Goal: Find specific page/section: Find specific page/section

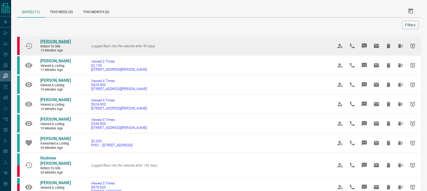
click at [56, 41] on span "[PERSON_NAME]" at bounding box center [55, 41] width 30 height 5
click at [401, 45] on icon "Hide All from Heather Whyte" at bounding box center [400, 46] width 5 height 4
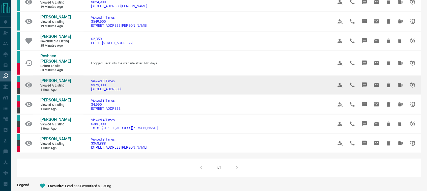
scroll to position [95, 0]
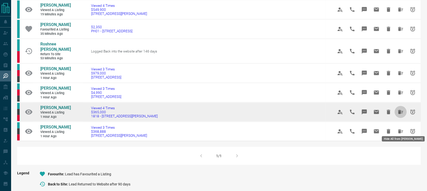
click at [398, 115] on icon "Hide All from Carlos Aedo" at bounding box center [400, 112] width 6 height 6
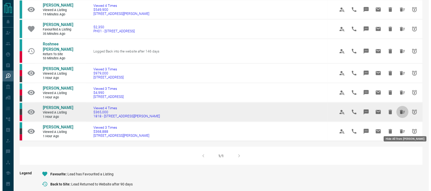
scroll to position [0, 0]
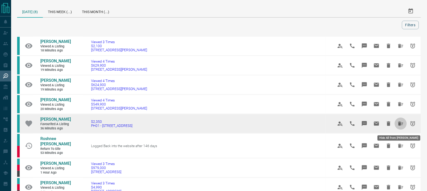
click at [399, 125] on icon "Hide All from Vanessa Abruscato" at bounding box center [400, 123] width 5 height 4
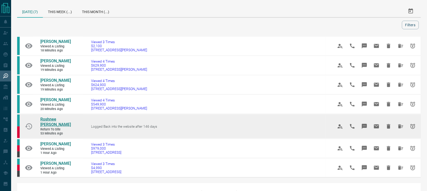
click at [50, 125] on span "Roshnee [PERSON_NAME]" at bounding box center [55, 122] width 30 height 10
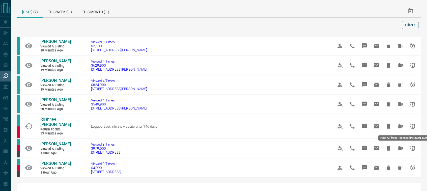
click at [398, 124] on icon "Hide All from Roshnee Sanjana" at bounding box center [400, 126] width 6 height 6
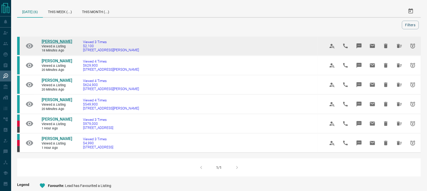
click at [59, 39] on span "[PERSON_NAME]" at bounding box center [57, 41] width 30 height 5
click at [398, 45] on icon "Hide All from Jessica Sousa" at bounding box center [399, 46] width 5 height 4
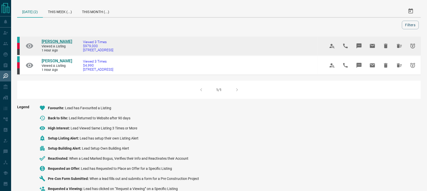
click at [55, 44] on span "[PERSON_NAME]" at bounding box center [57, 41] width 30 height 5
click at [399, 48] on icon "Hide All from Anthony Boustany" at bounding box center [399, 46] width 5 height 4
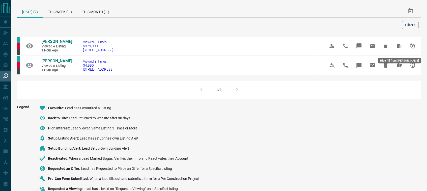
click at [396, 47] on button "Hide All from Anthony Boustany" at bounding box center [399, 46] width 12 height 12
